Goal: Information Seeking & Learning: Understand process/instructions

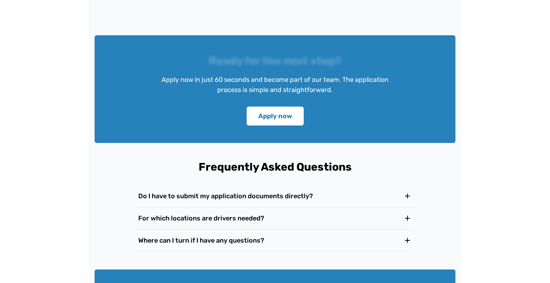
scroll to position [1118, 0]
click at [403, 192] on icon at bounding box center [407, 196] width 9 height 9
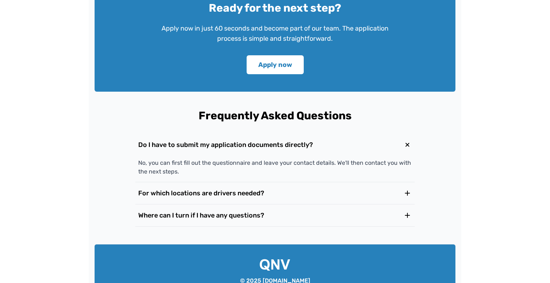
scroll to position [1174, 0]
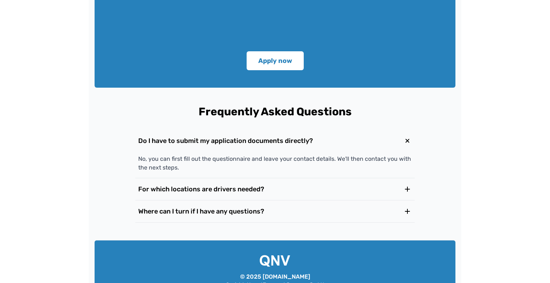
click at [373, 178] on button "For which locations are drivers needed?" at bounding box center [274, 189] width 279 height 22
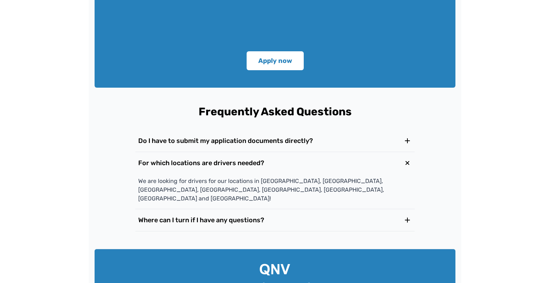
click at [370, 209] on button "Where can I turn if I have any questions?" at bounding box center [274, 220] width 279 height 22
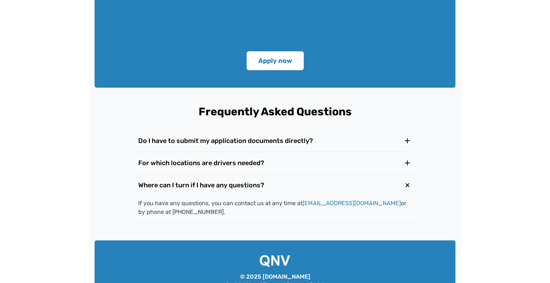
click at [381, 130] on button "Do I have to submit my application documents directly?" at bounding box center [274, 141] width 279 height 22
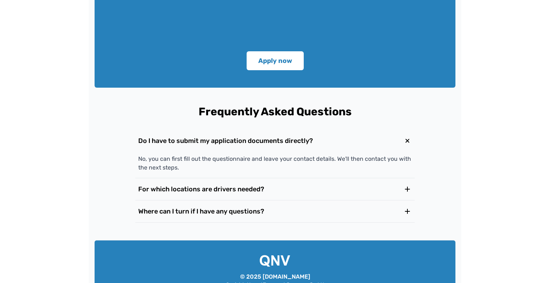
click at [359, 178] on button "For which locations are drivers needed?" at bounding box center [274, 189] width 279 height 22
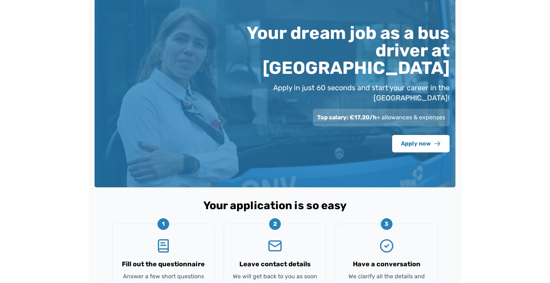
scroll to position [23, 0]
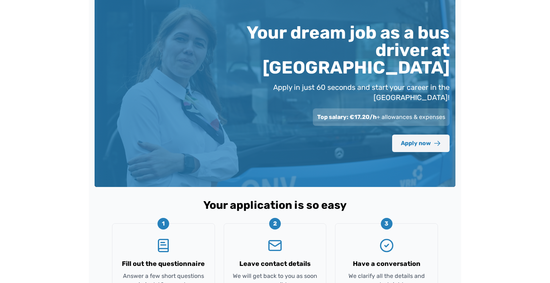
click at [418, 140] on font "Apply now" at bounding box center [416, 143] width 30 height 7
